Goal: Task Accomplishment & Management: Manage account settings

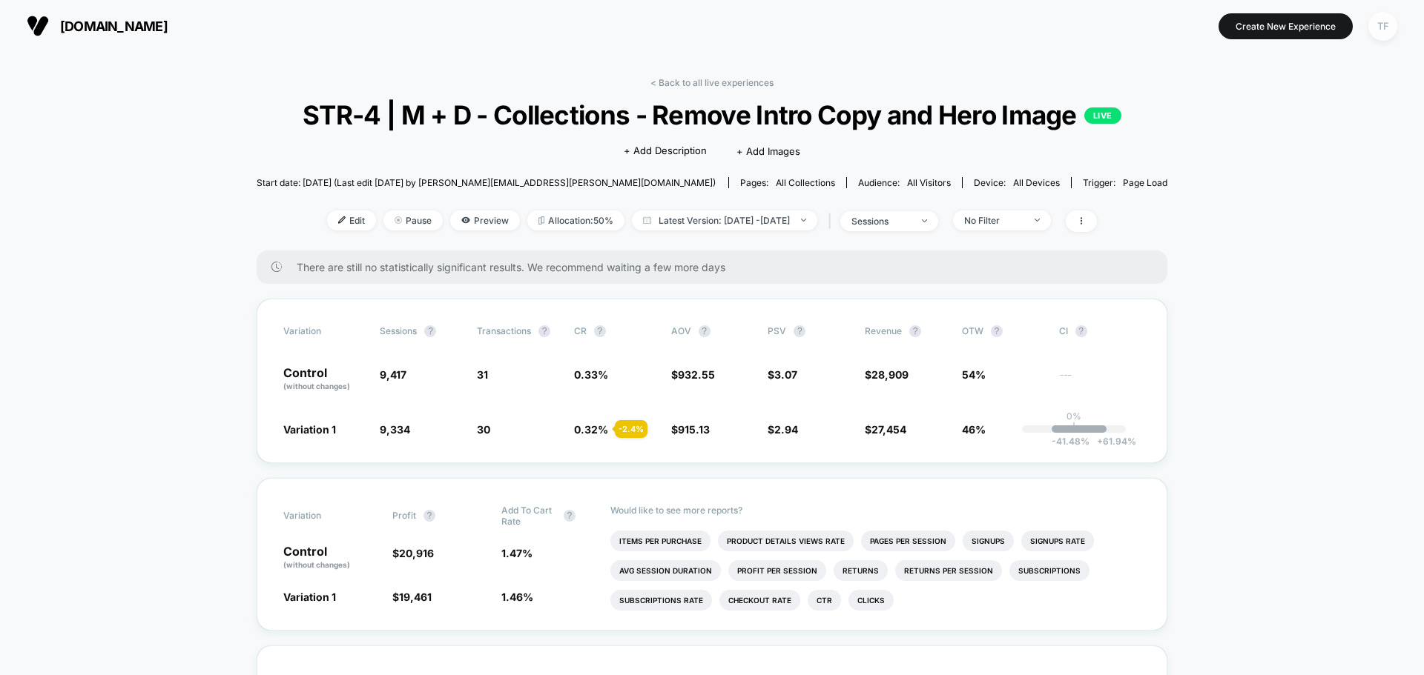
click at [1381, 27] on div "TF" at bounding box center [1382, 26] width 29 height 29
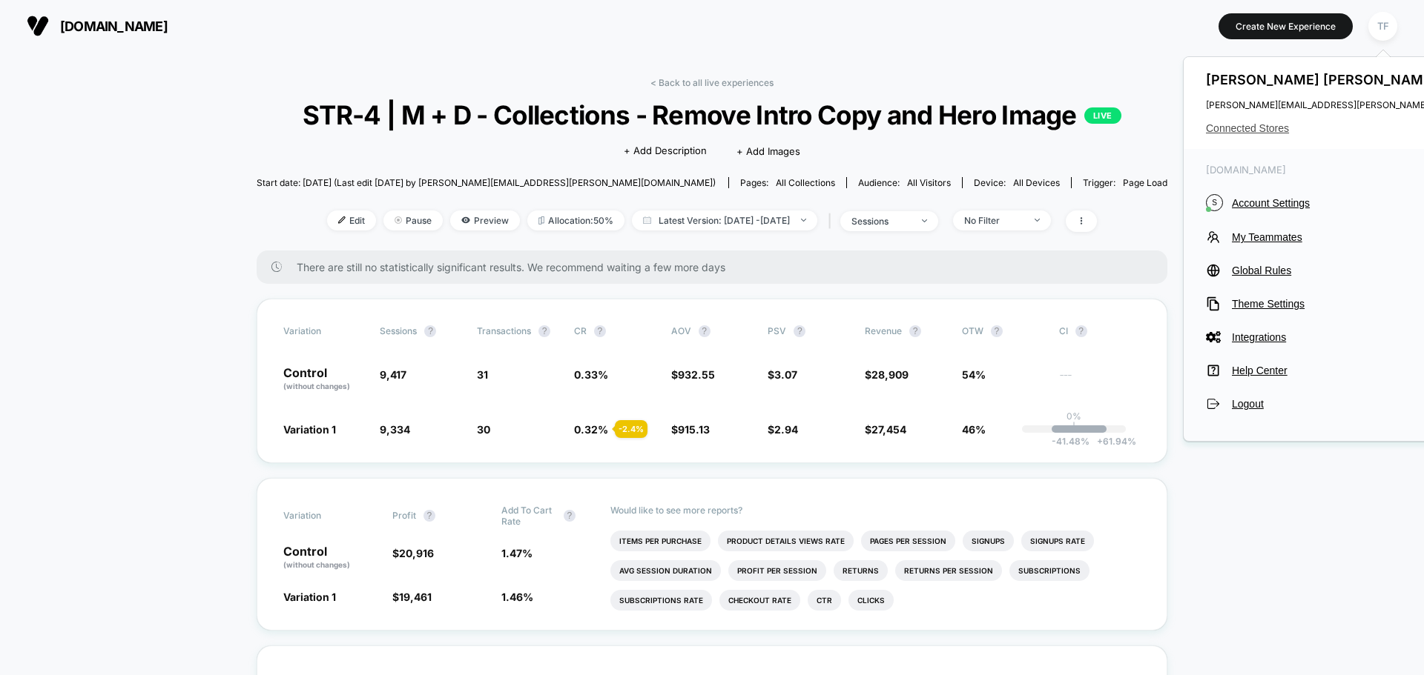
click at [1260, 123] on span "Connected Stores" at bounding box center [1353, 128] width 294 height 12
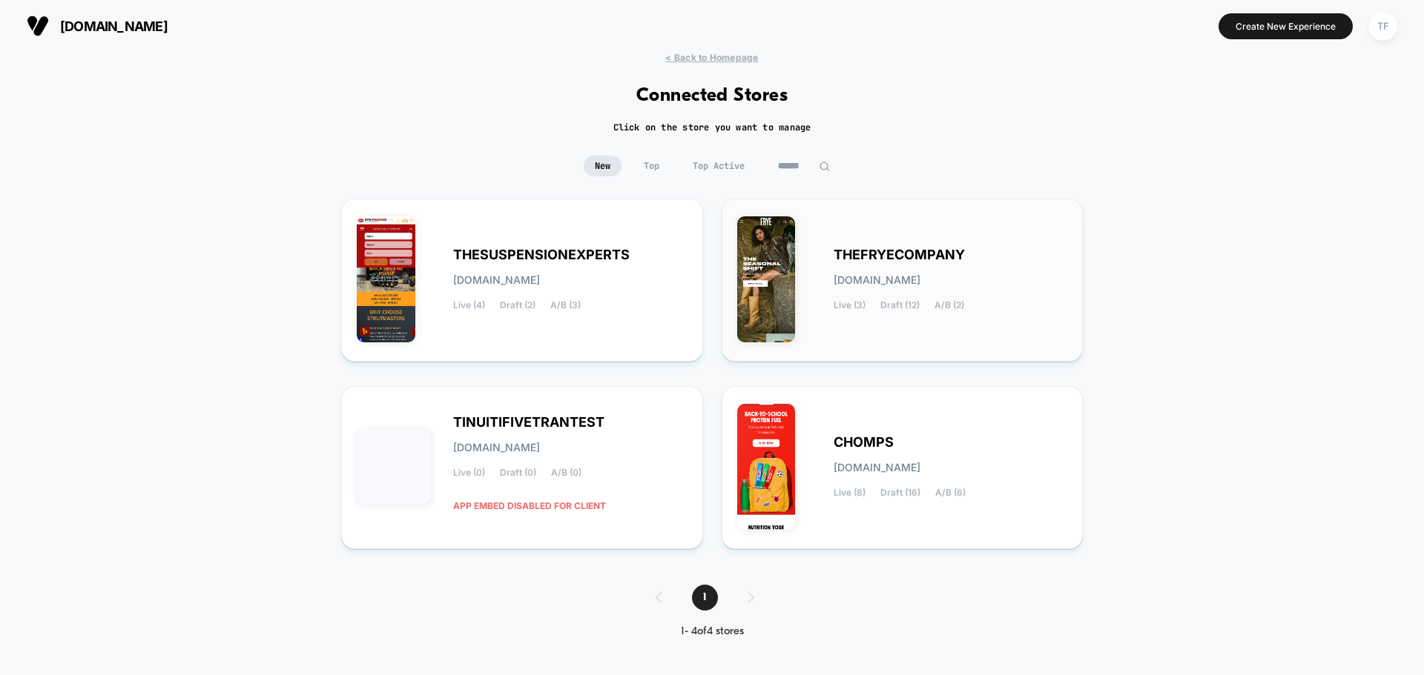
click at [1016, 321] on div "THEFRYECOMPANY [DOMAIN_NAME] Live (3) Draft (12) A/B (2)" at bounding box center [902, 280] width 331 height 132
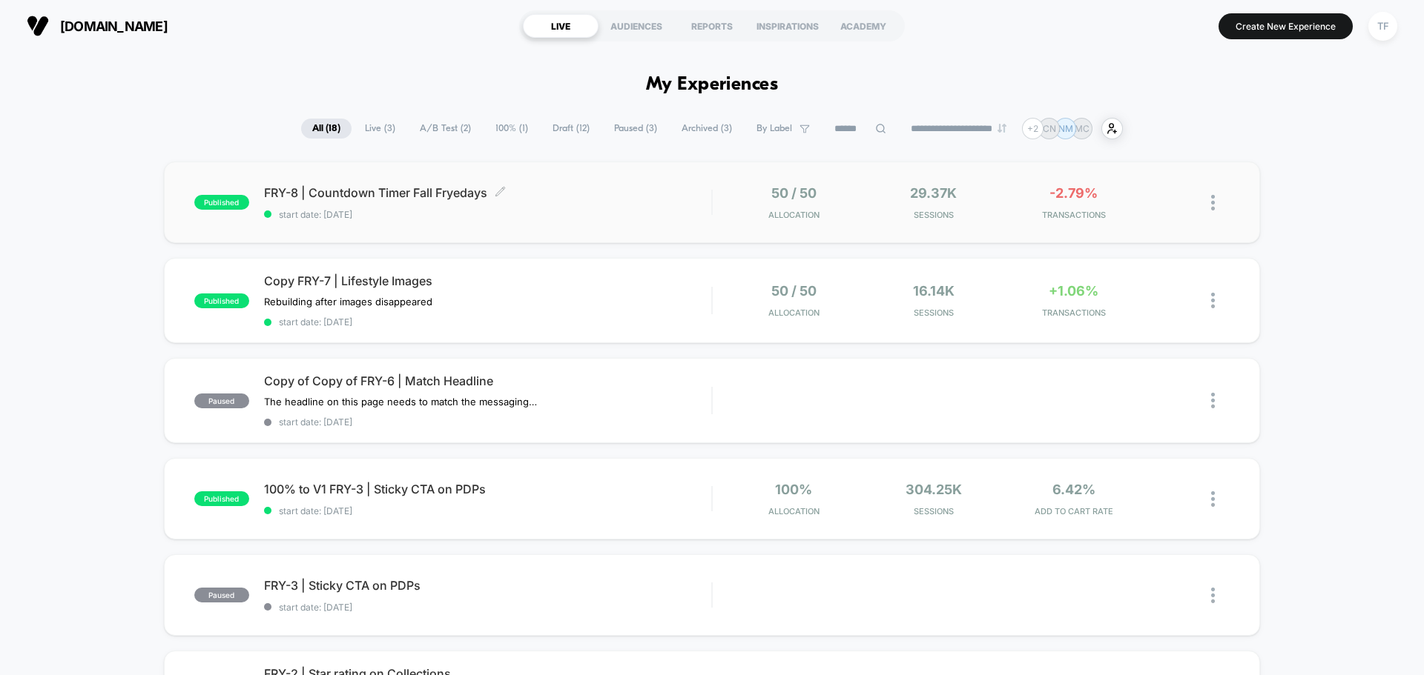
click at [552, 209] on span "start date: [DATE]" at bounding box center [487, 214] width 447 height 11
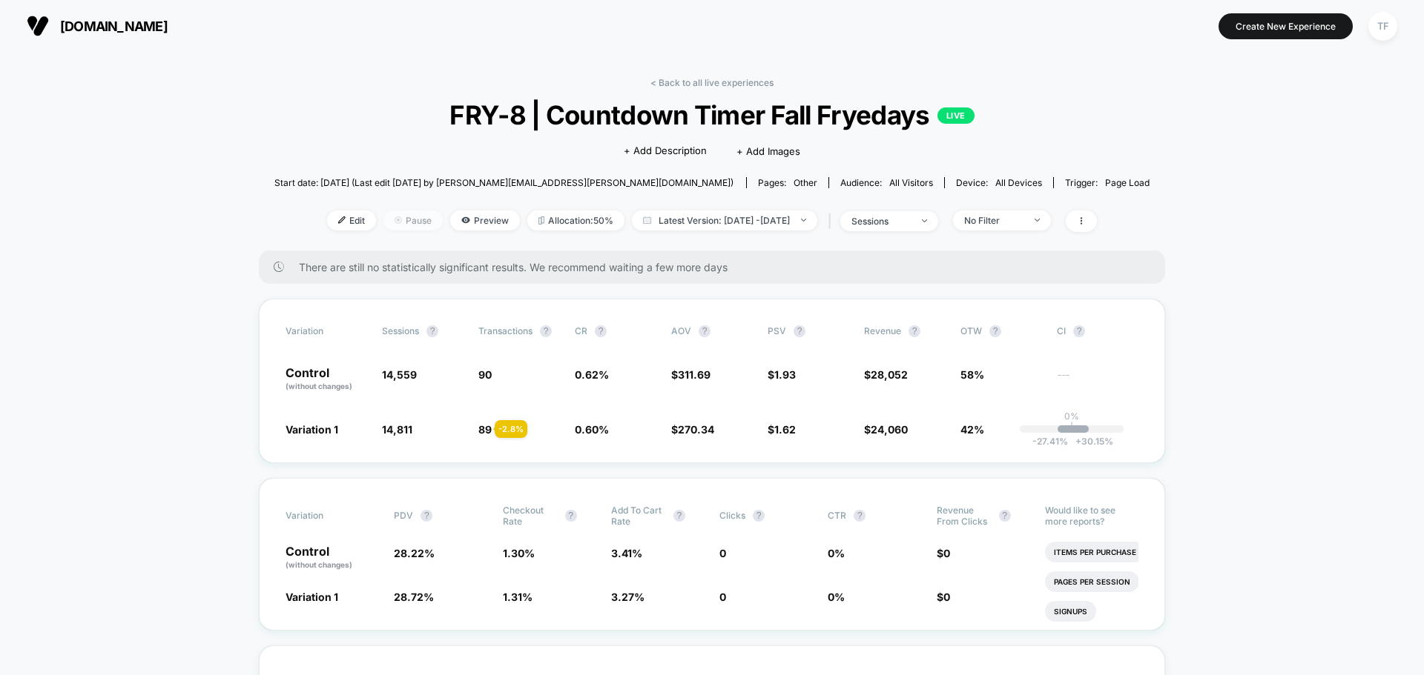
click at [389, 222] on span "Pause" at bounding box center [412, 221] width 59 height 20
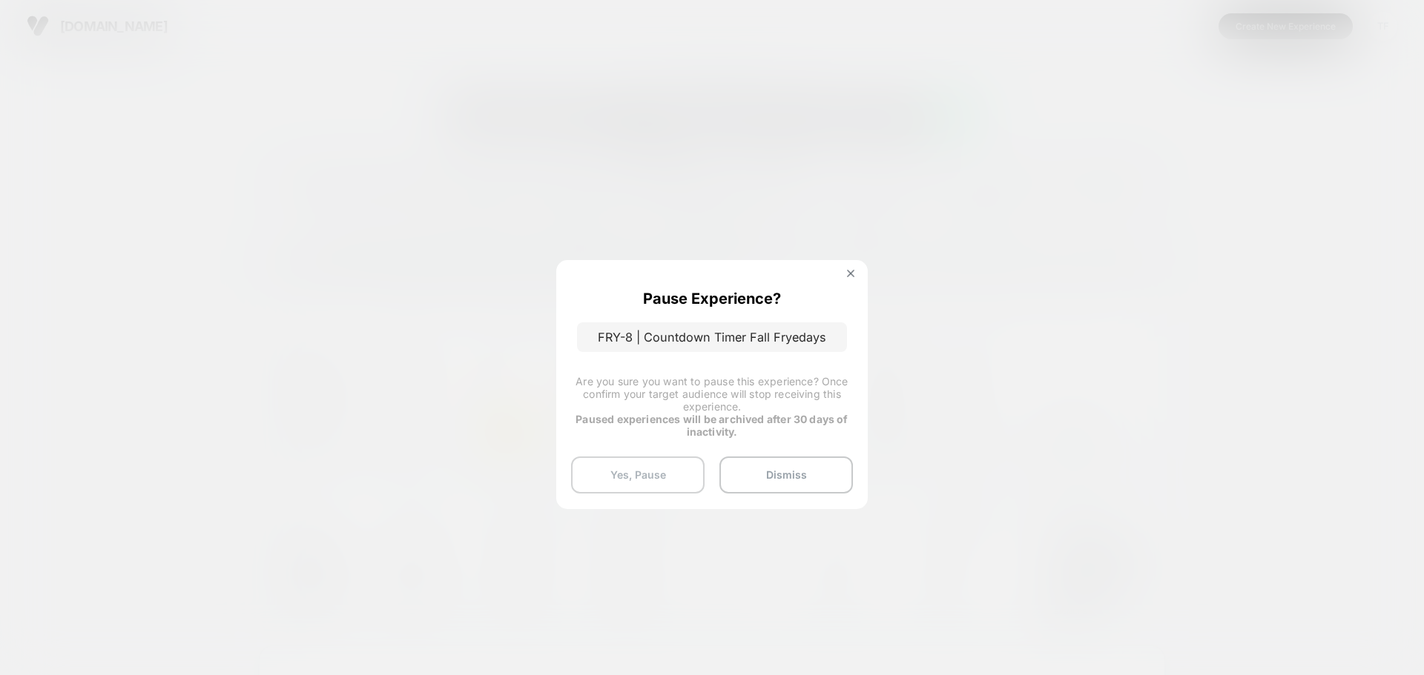
click at [629, 472] on button "Yes, Pause" at bounding box center [637, 475] width 133 height 37
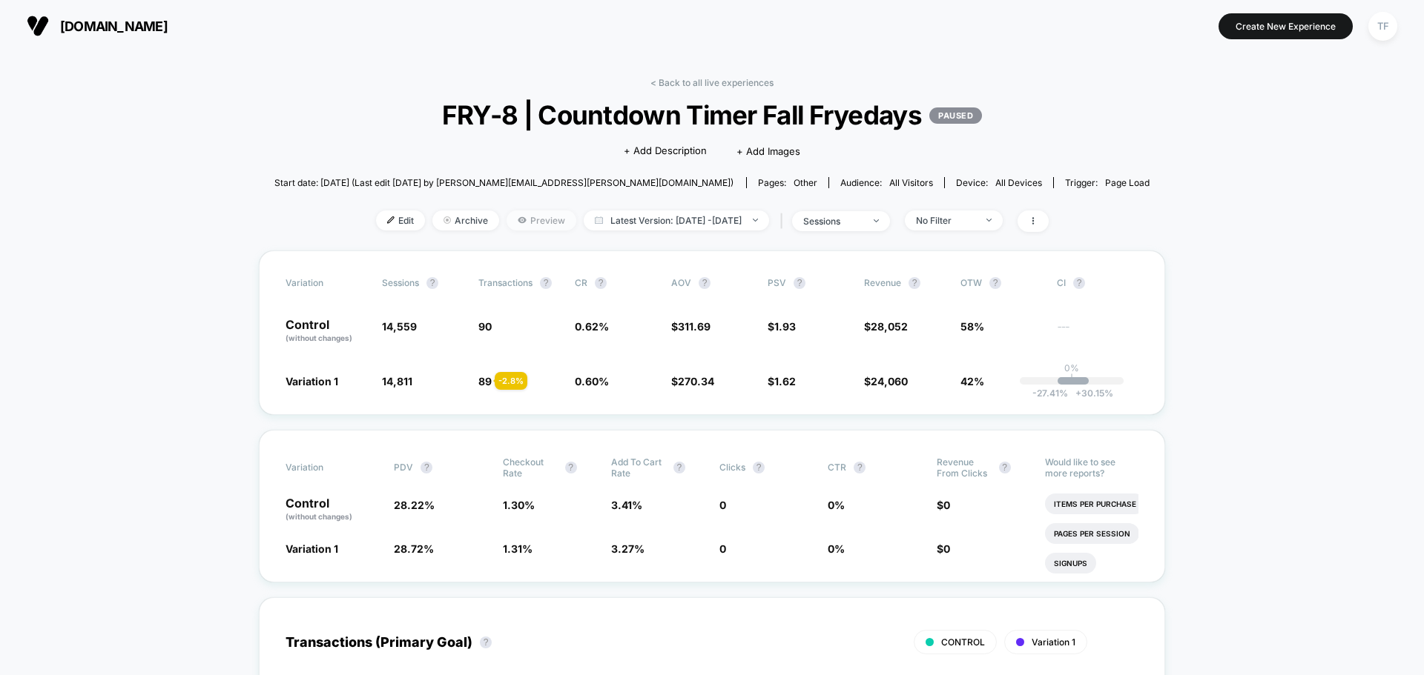
click at [515, 222] on span "Preview" at bounding box center [541, 221] width 70 height 20
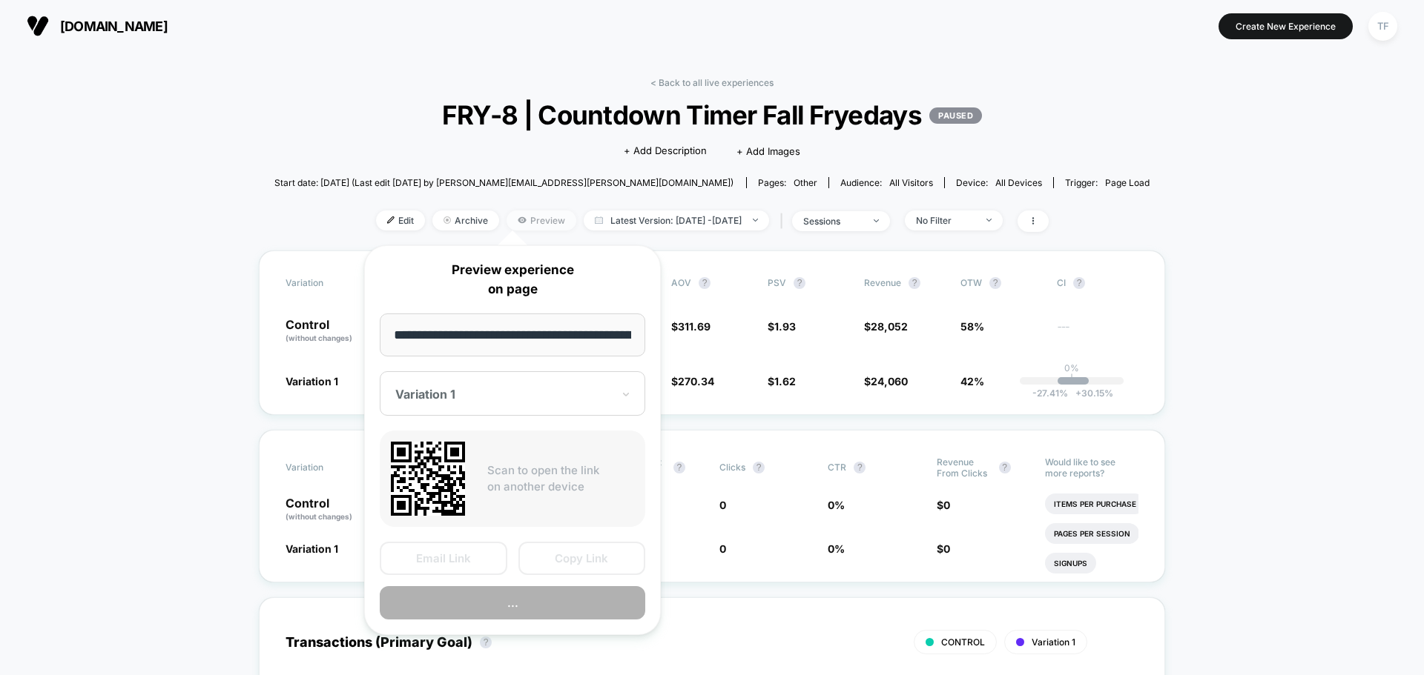
scroll to position [0, 99]
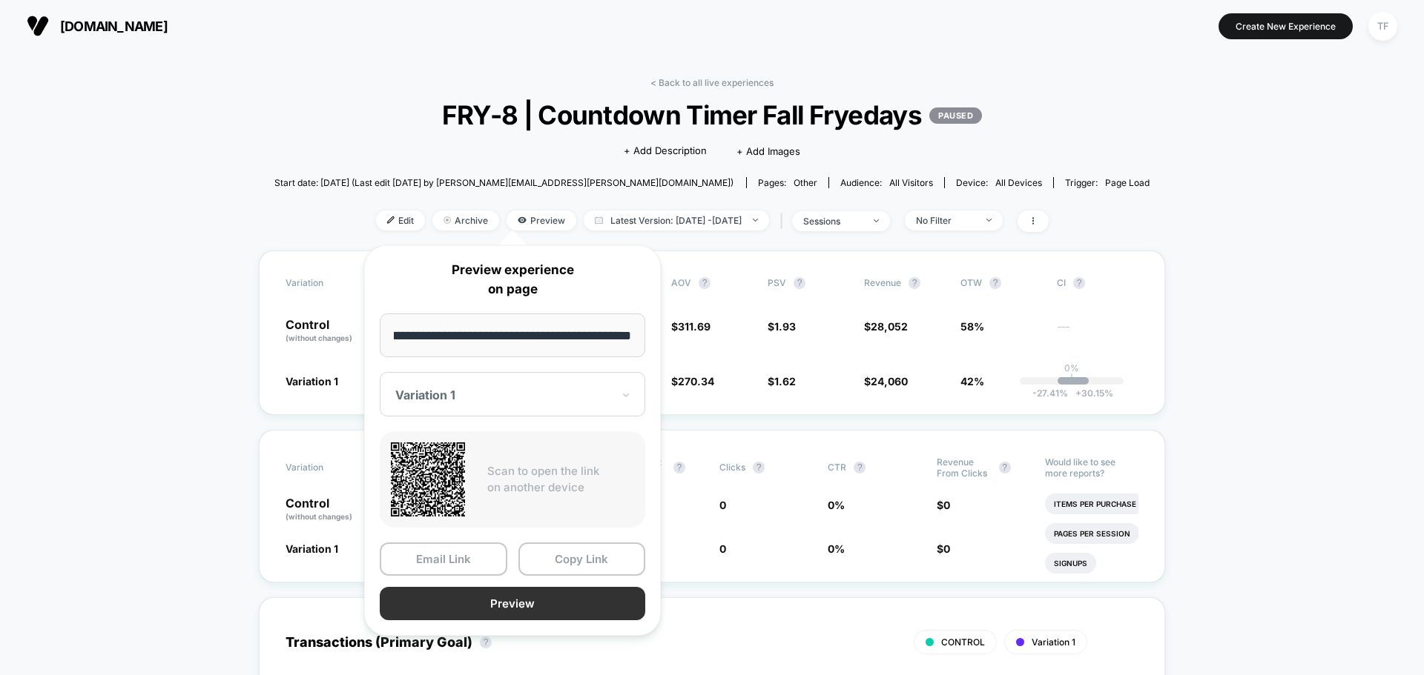
click at [544, 605] on button "Preview" at bounding box center [512, 603] width 265 height 33
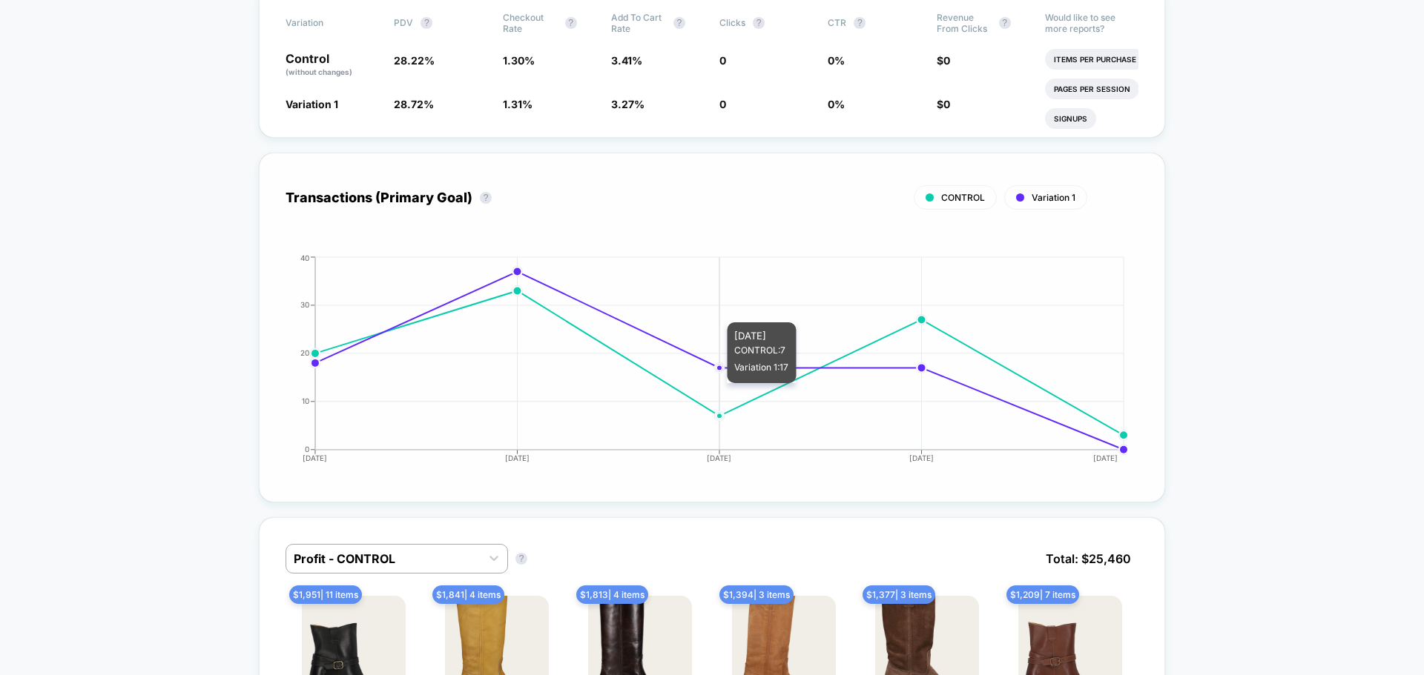
scroll to position [0, 0]
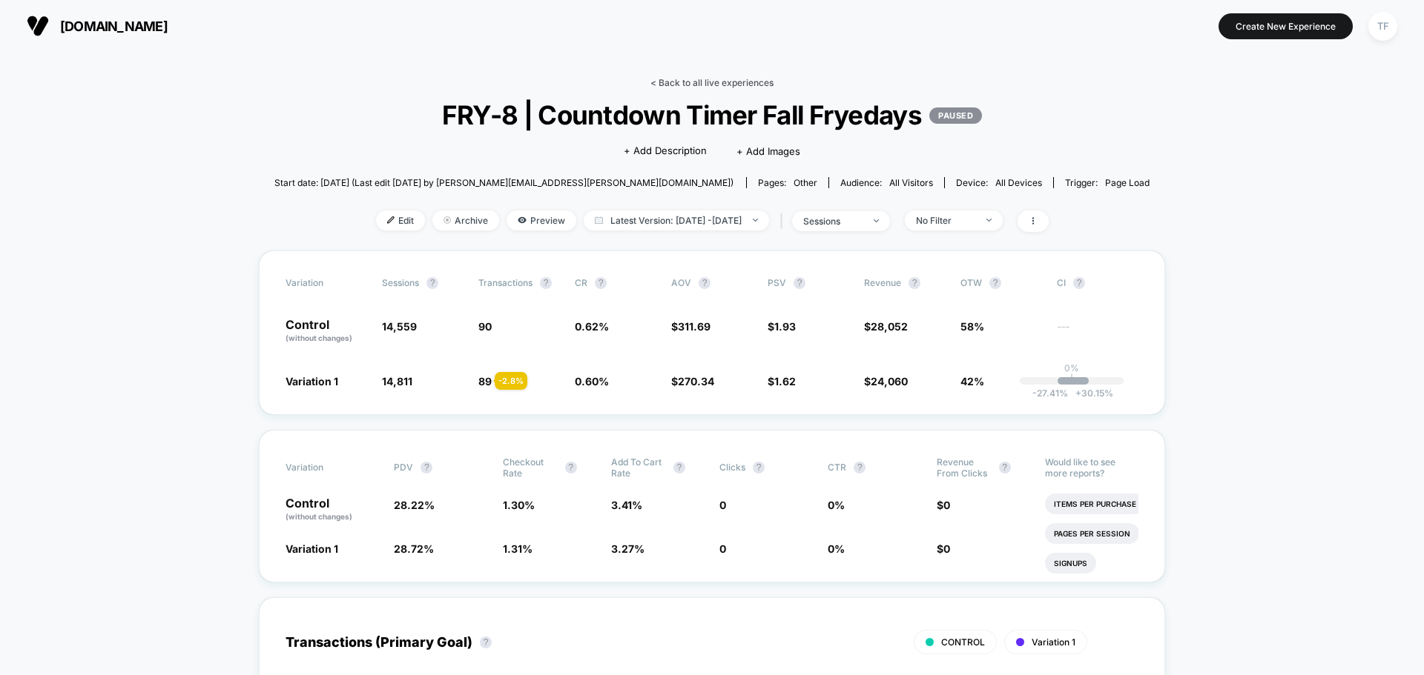
click at [712, 82] on link "< Back to all live experiences" at bounding box center [711, 82] width 123 height 11
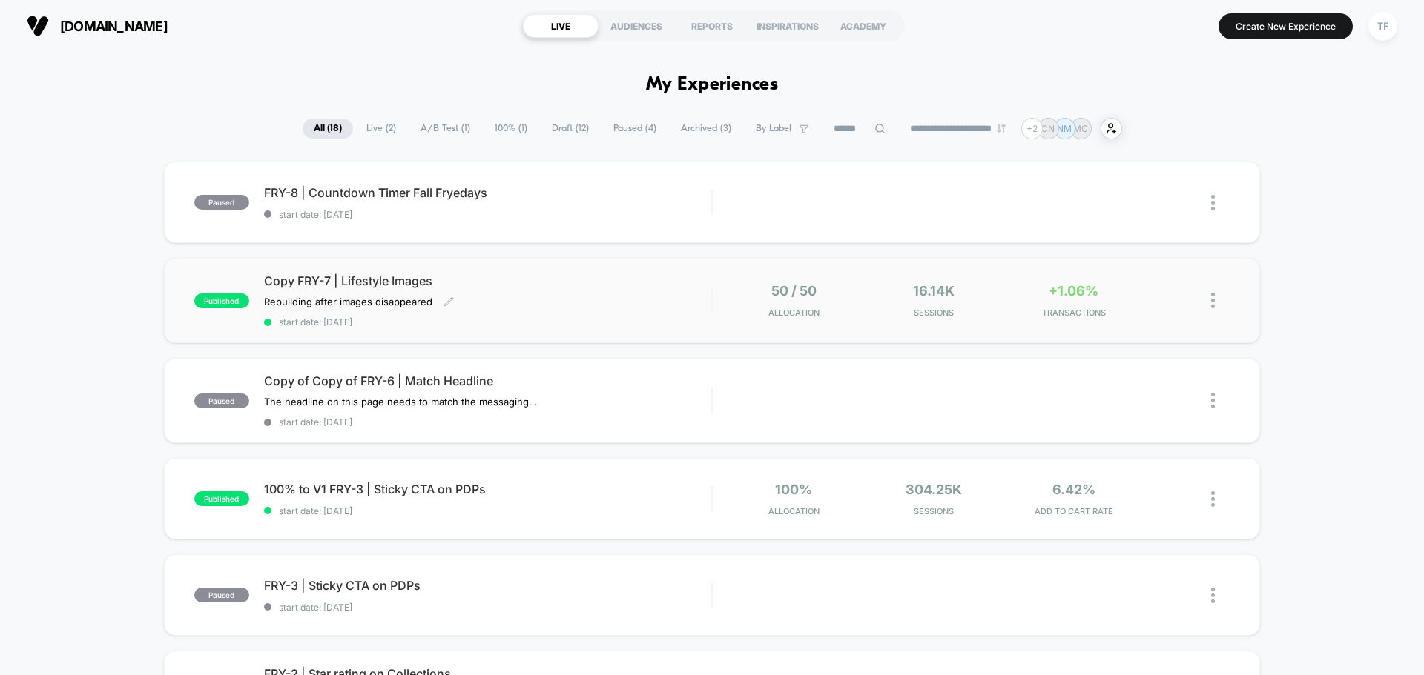
click at [556, 288] on span "Copy FRY-7 | Lifestyle Images" at bounding box center [487, 281] width 447 height 15
